Goal: Task Accomplishment & Management: Manage account settings

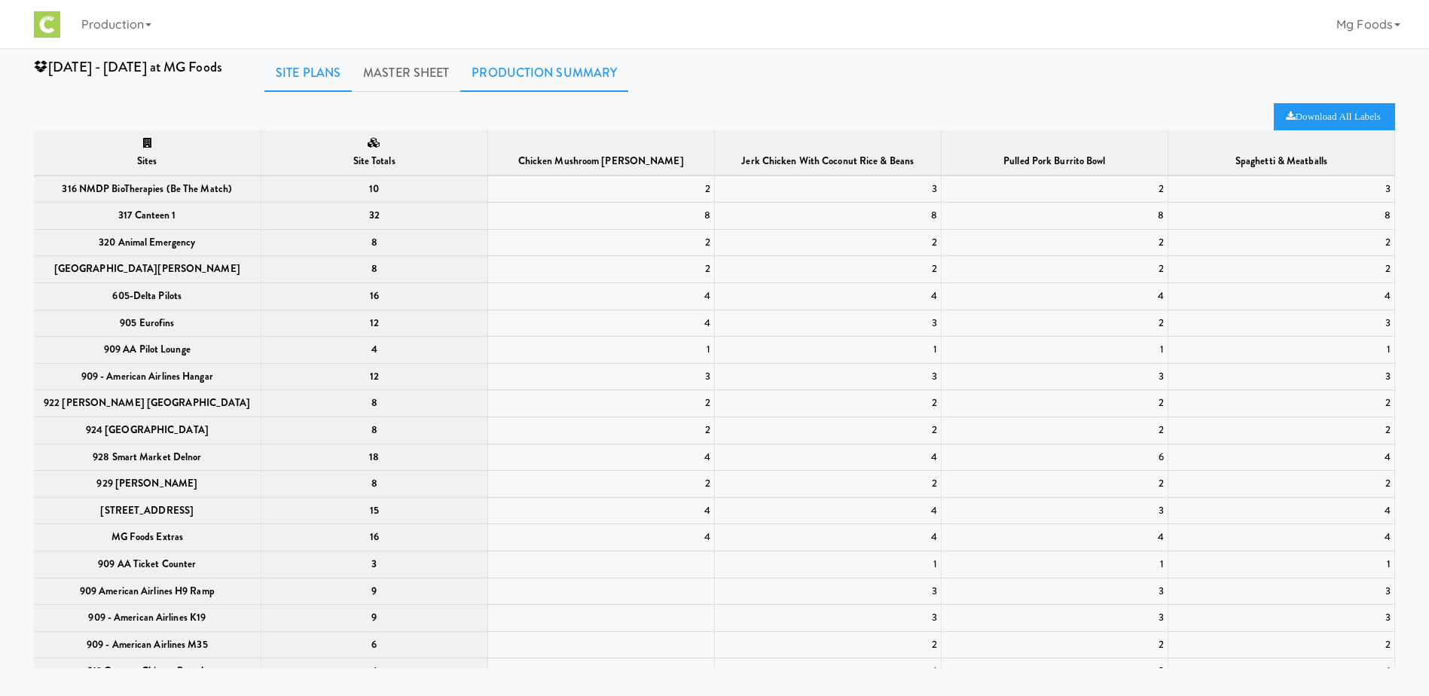
click at [316, 73] on link "Site Plans" at bounding box center [307, 73] width 87 height 38
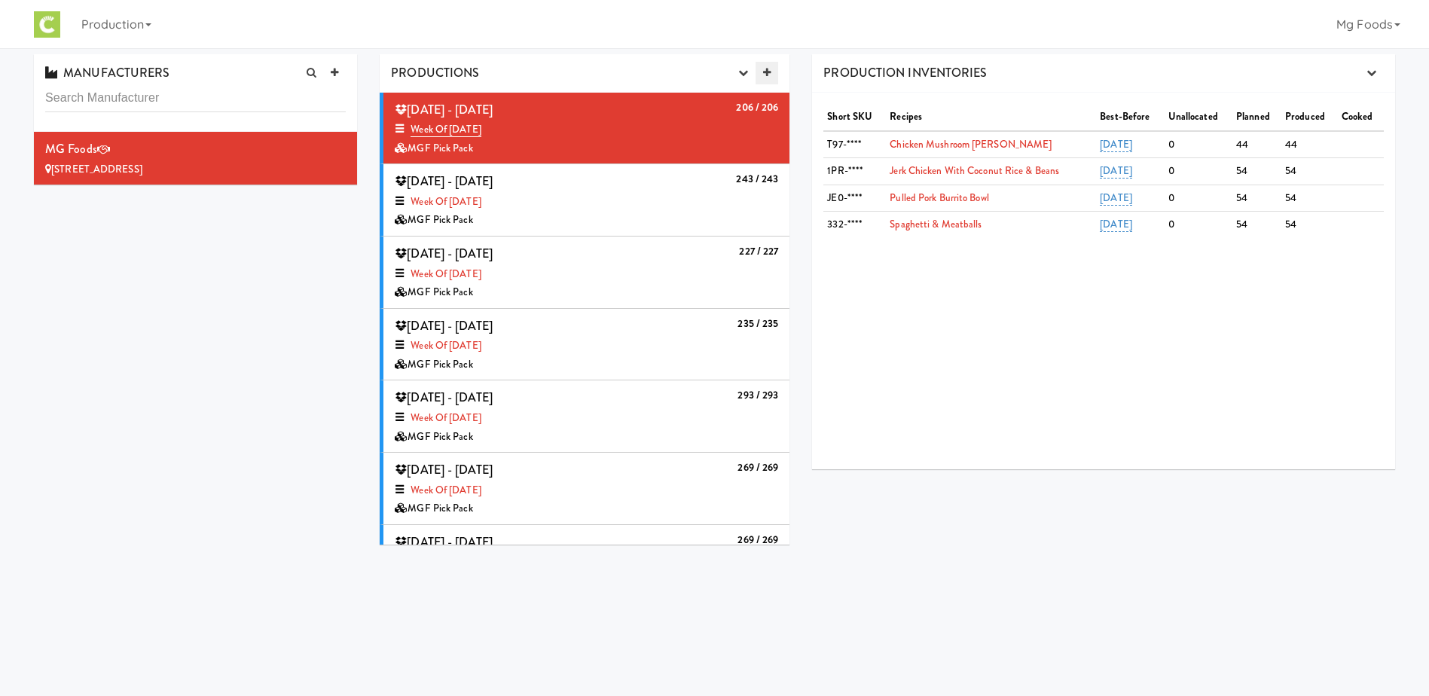
click at [767, 75] on icon at bounding box center [767, 73] width 8 height 10
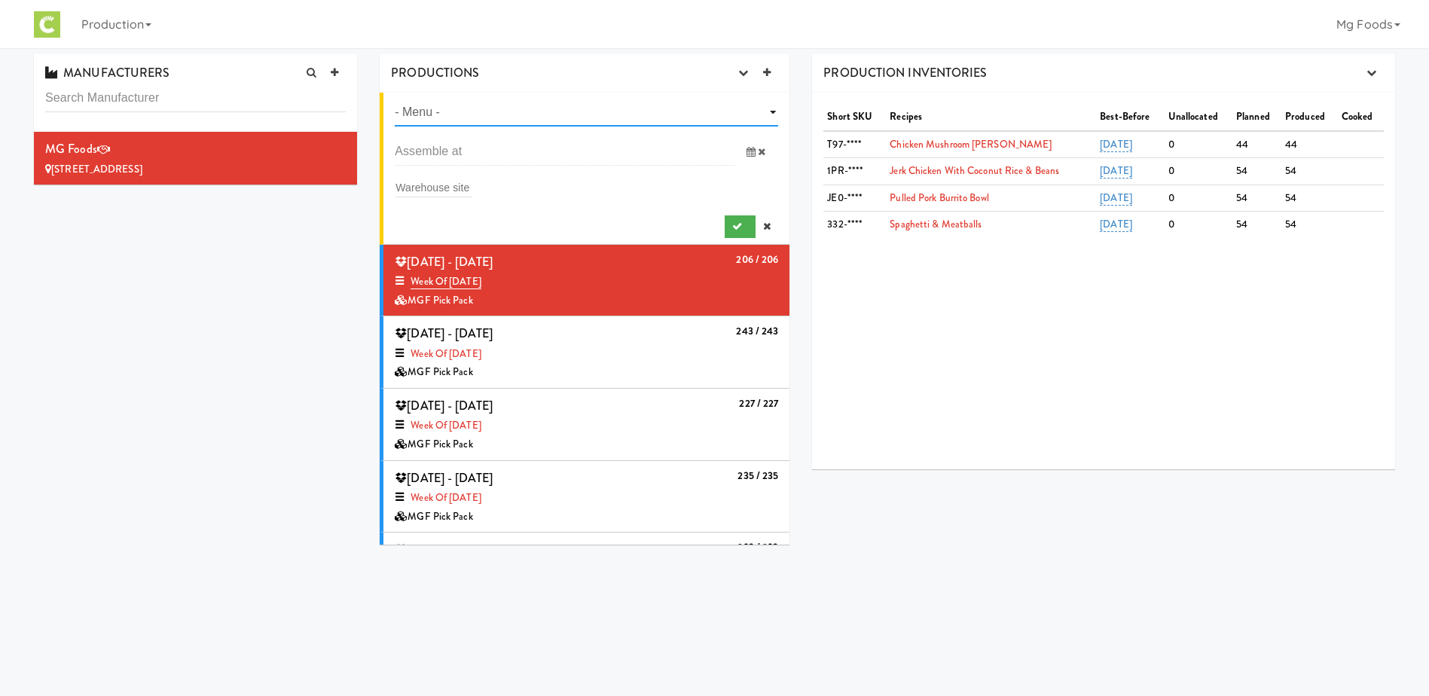
click at [588, 113] on select "- Menu - Week of Aug, 18th, 2025 Week of Aug 11th, 2025 Week of Aug 4th, 2025 W…" at bounding box center [586, 113] width 383 height 28
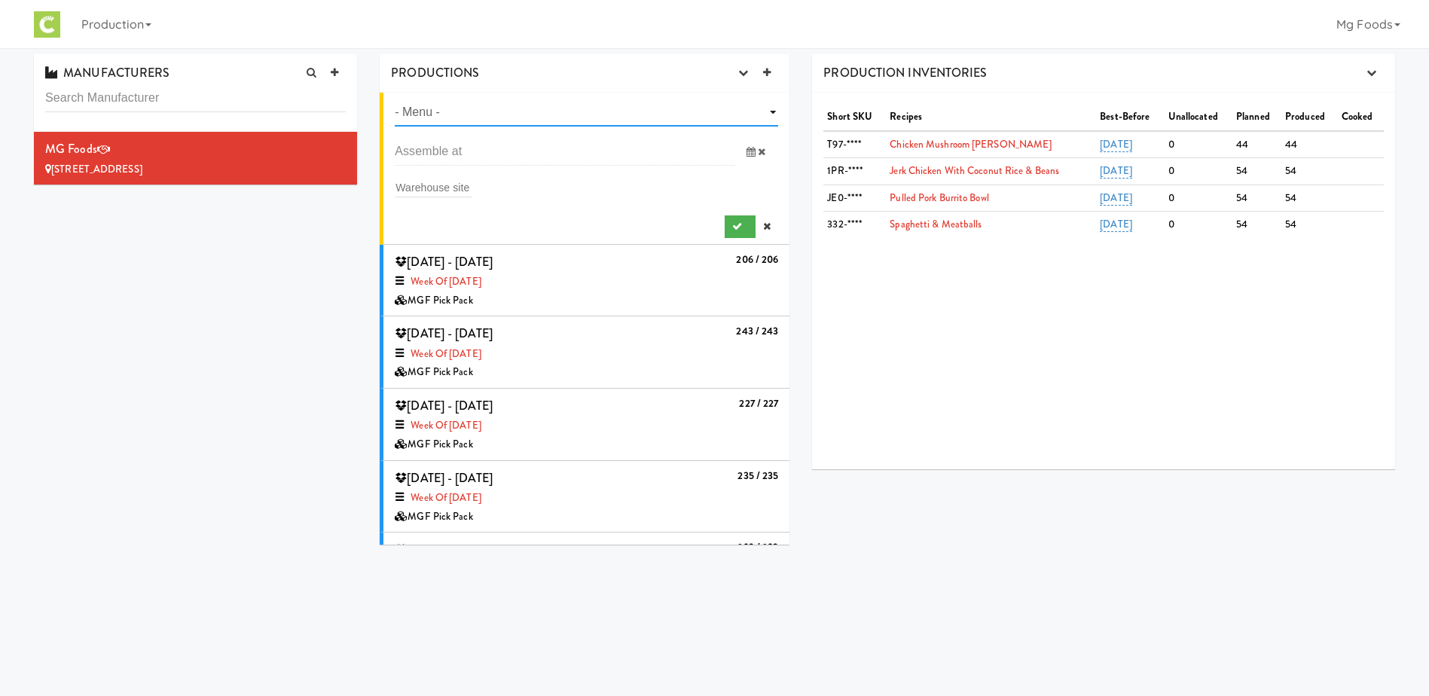
select select "number:1425"
click at [395, 99] on select "- Menu - Week of Aug, 18th, 2025 Week of Aug 11th, 2025 Week of Aug 4th, 2025 W…" at bounding box center [586, 113] width 383 height 28
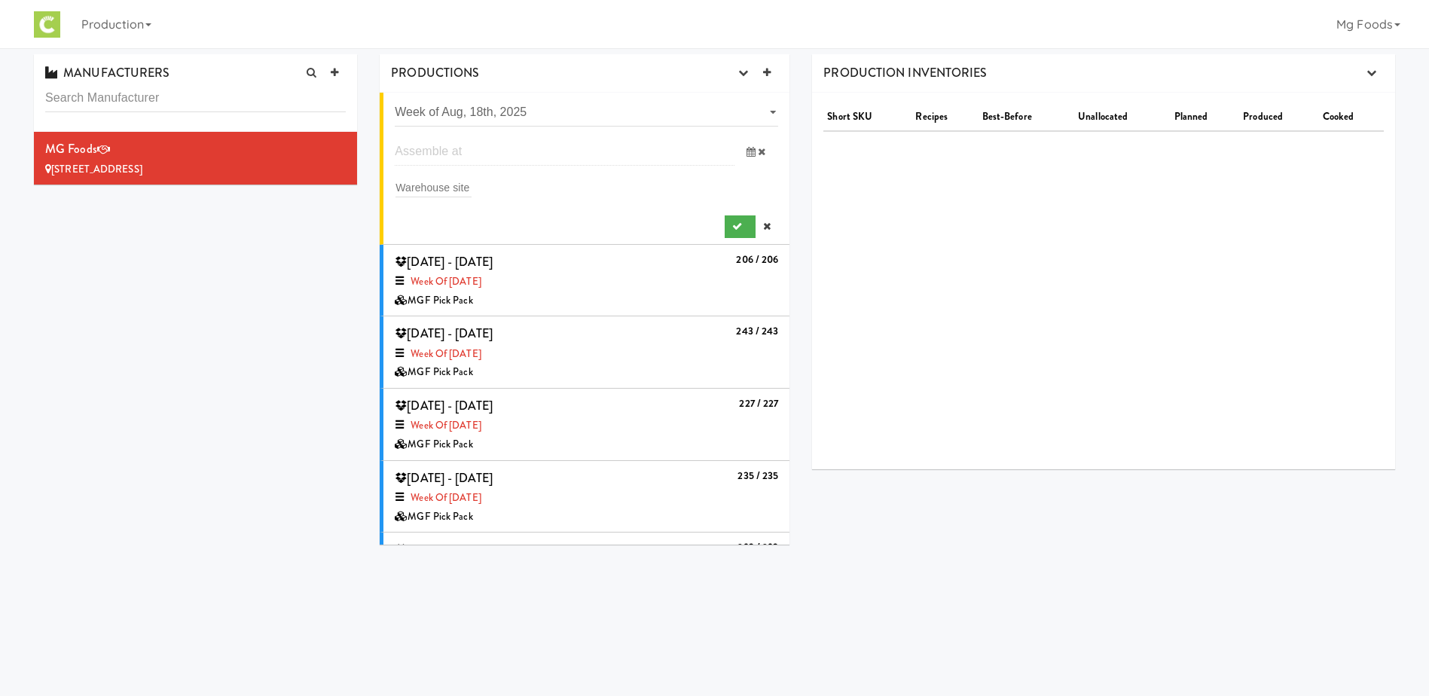
click at [455, 151] on input "text" at bounding box center [565, 152] width 340 height 28
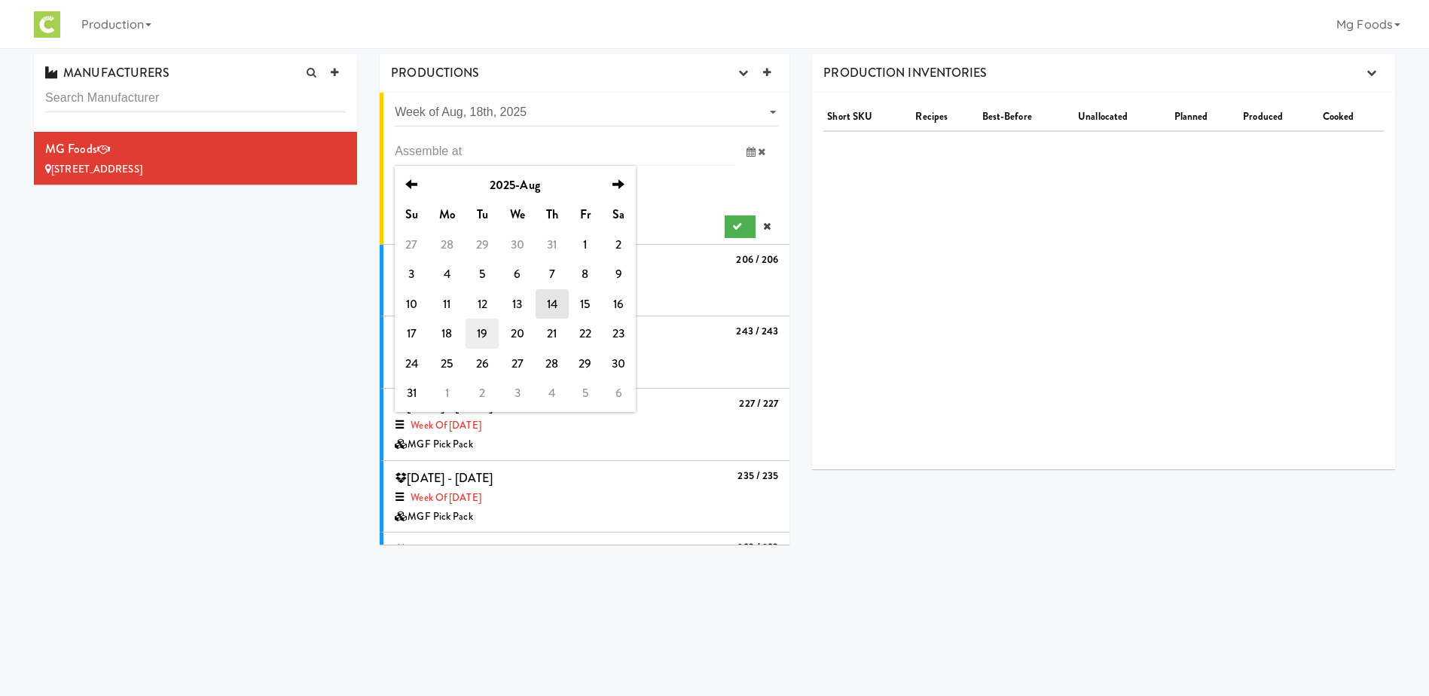
click at [478, 330] on td "19" at bounding box center [482, 334] width 33 height 30
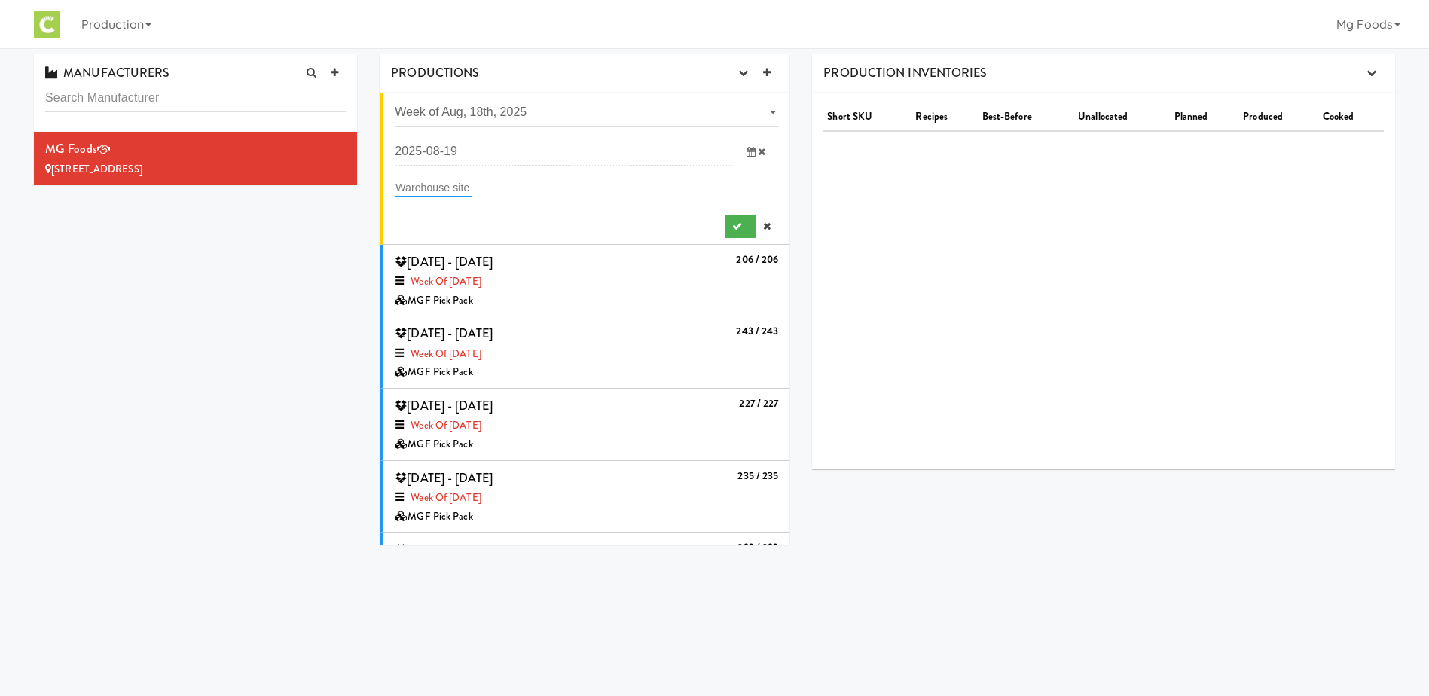
click at [436, 183] on input "text" at bounding box center [434, 188] width 76 height 20
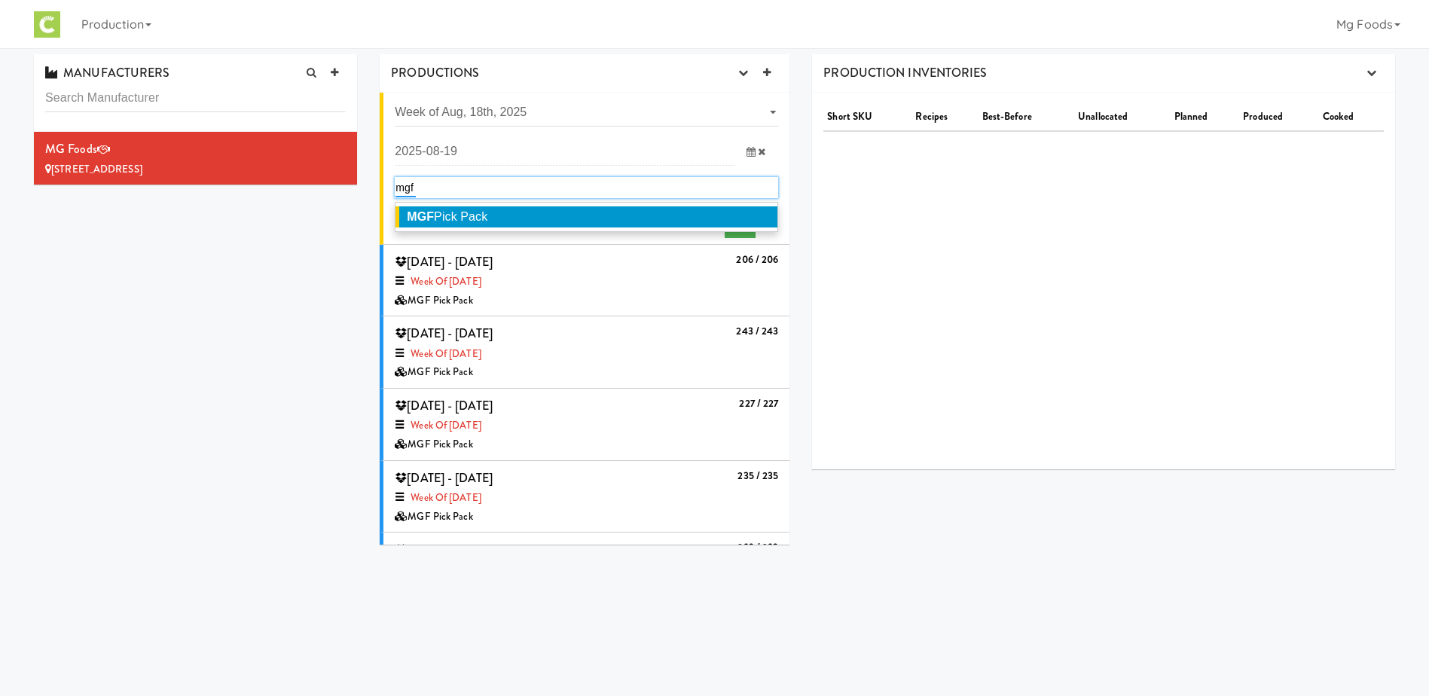
type input "mgf"
click at [464, 218] on span "MGF Pick Pack" at bounding box center [447, 216] width 81 height 13
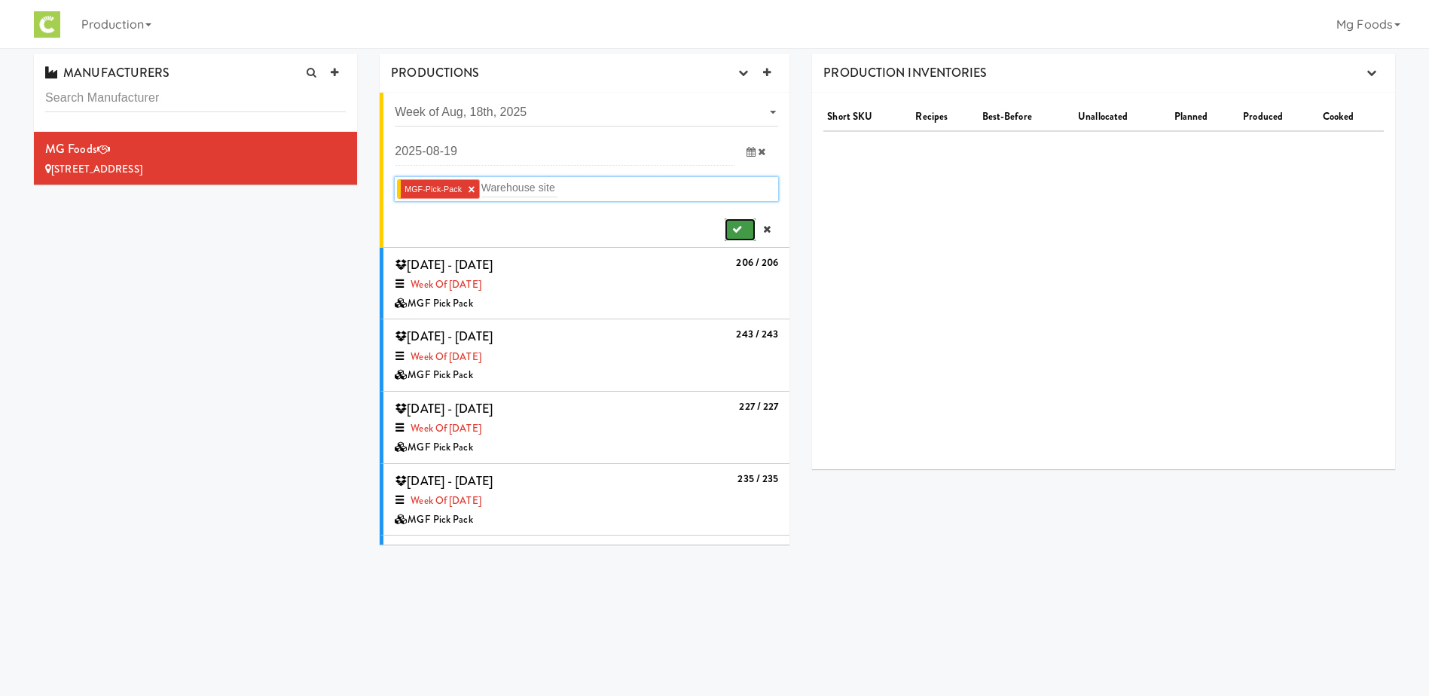
click at [733, 231] on button "submit" at bounding box center [740, 229] width 31 height 23
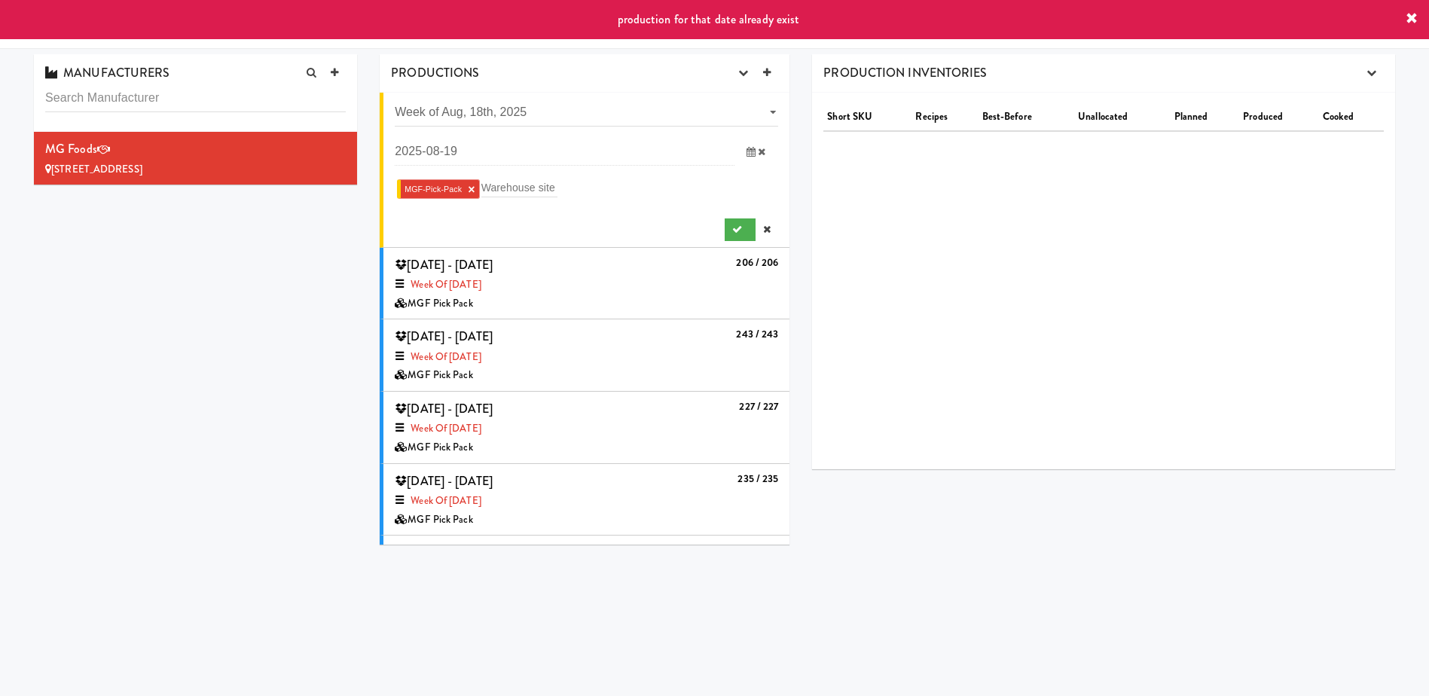
click at [802, 178] on div "PRODUCTION INVENTORIES Download All Labels Short SKU Recipes Best-Before Unallo…" at bounding box center [1104, 267] width 606 height 426
